Goal: Task Accomplishment & Management: Manage account settings

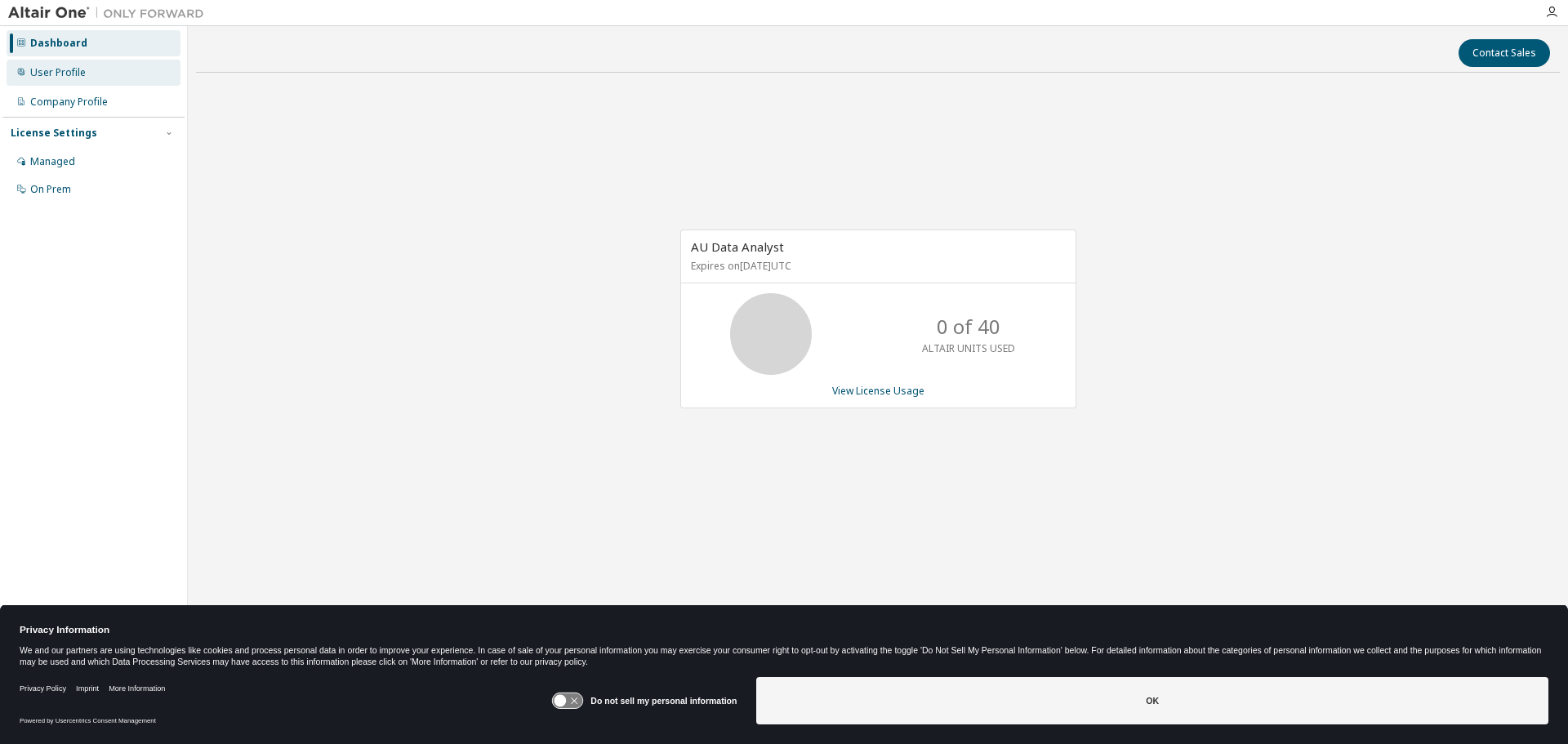
click at [94, 74] on div "User Profile" at bounding box center [94, 72] width 174 height 26
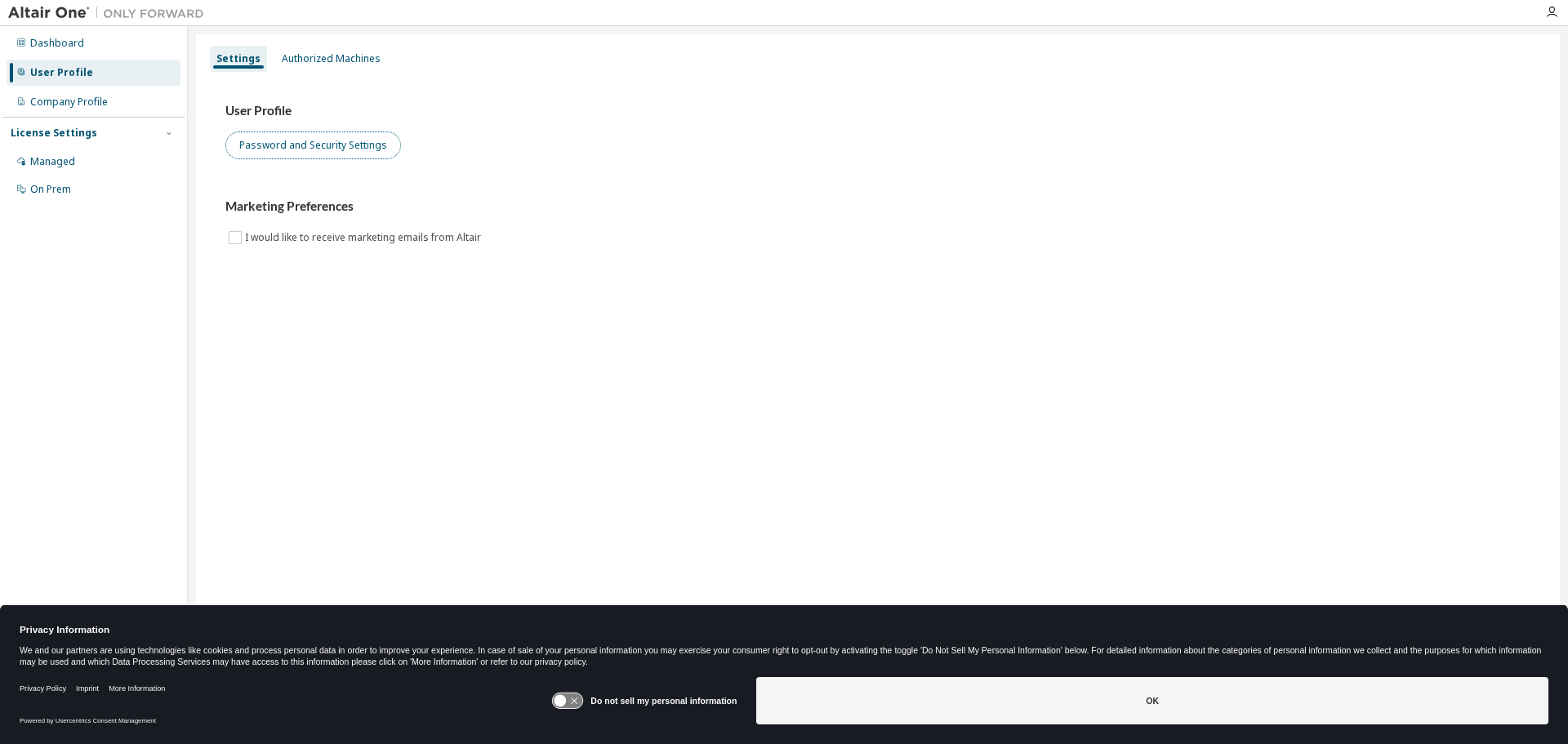
click at [332, 146] on button "Password and Security Settings" at bounding box center [313, 145] width 176 height 28
